Goal: Information Seeking & Learning: Learn about a topic

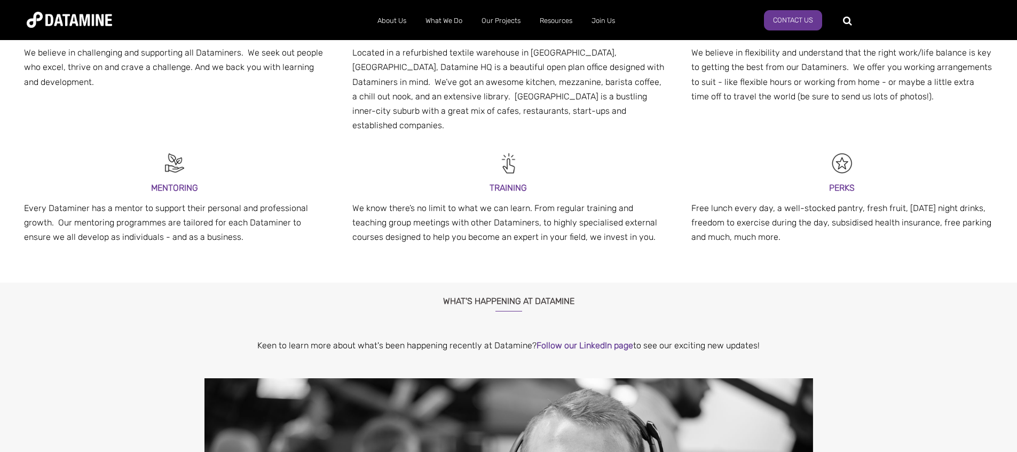
scroll to position [364, 0]
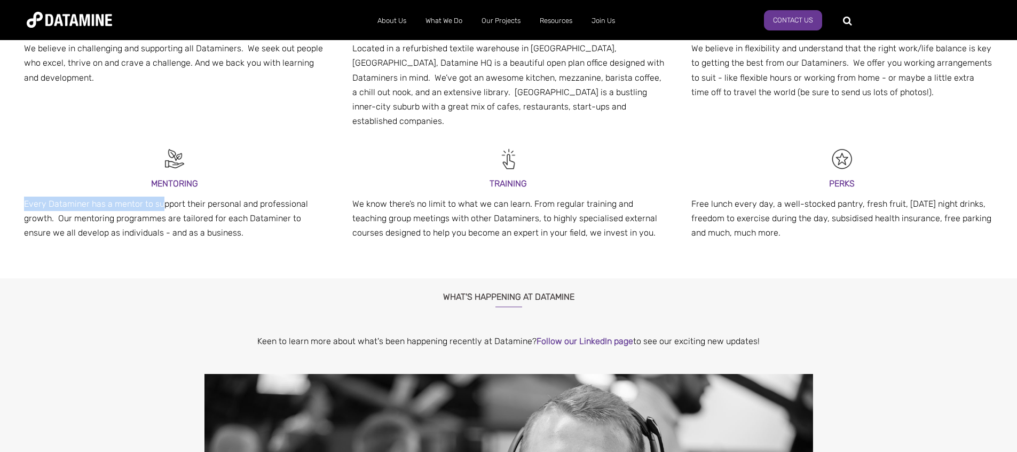
drag, startPoint x: 24, startPoint y: 190, endPoint x: 163, endPoint y: 192, distance: 138.8
click at [163, 196] on p "Every Dataminer has a mentor to support their personal and professional growth.…" at bounding box center [175, 218] width 302 height 44
click at [219, 230] on div "MENTORING Every Dataminer has a mentor to support their personal and profession…" at bounding box center [175, 189] width 328 height 112
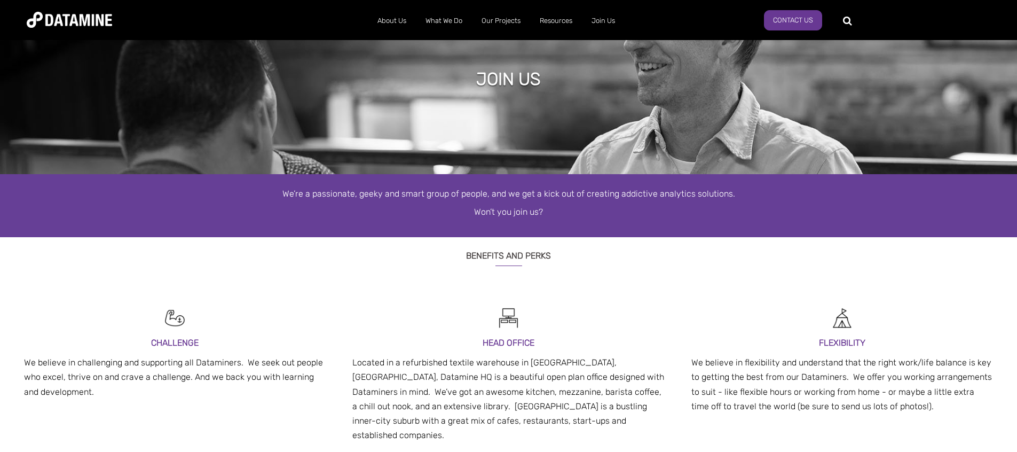
scroll to position [0, 0]
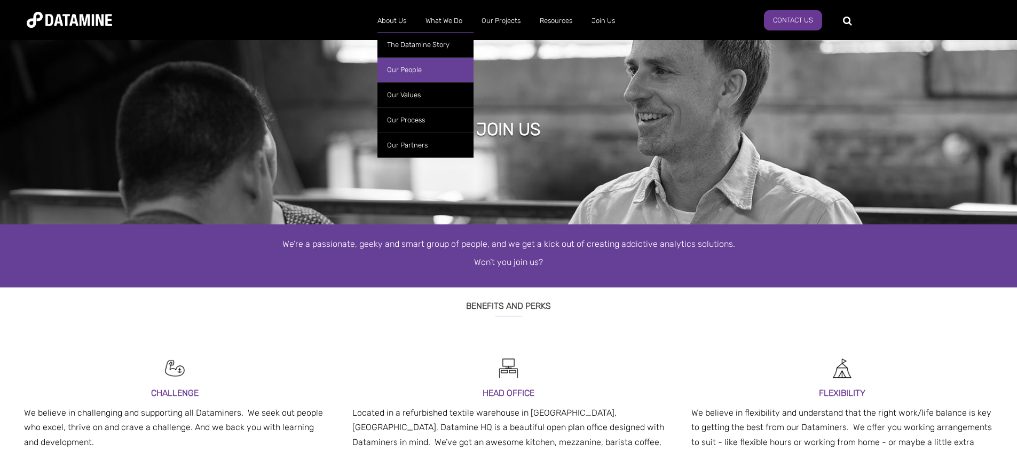
click at [403, 64] on link "Our People" at bounding box center [425, 69] width 96 height 25
